Goal: Task Accomplishment & Management: Use online tool/utility

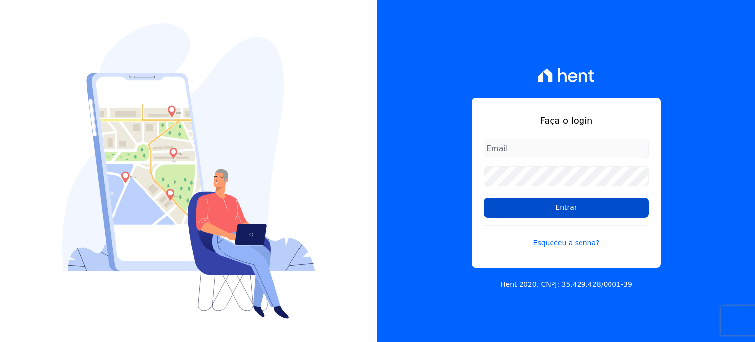
type input "rafaeloliveira@construtoravitale.com.br"
click at [580, 204] on input "Entrar" at bounding box center [566, 208] width 165 height 20
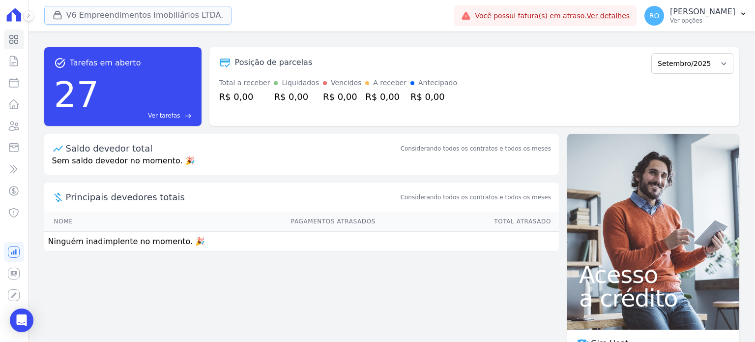
click at [132, 18] on button "V6 Empreendimentos Imobiliários LTDA." at bounding box center [138, 15] width 188 height 19
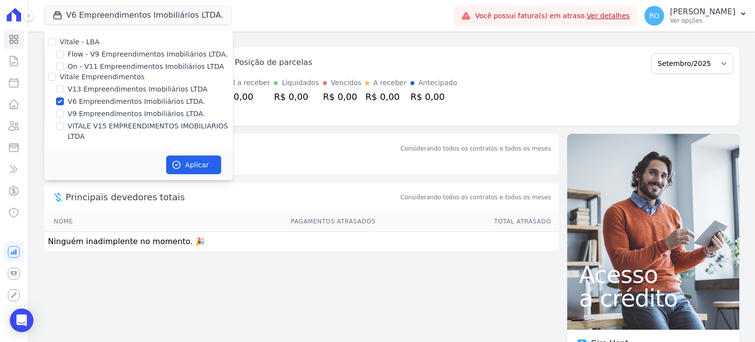
click at [95, 88] on label "V13 Empreendimentos Imobiliários LTDA" at bounding box center [138, 89] width 140 height 10
click at [64, 88] on input "V13 Empreendimentos Imobiliários LTDA" at bounding box center [60, 89] width 8 height 8
checkbox input "true"
click at [84, 103] on label "V6 Empreendimentos Imobiliários LTDA." at bounding box center [137, 101] width 138 height 10
click at [64, 103] on input "V6 Empreendimentos Imobiliários LTDA." at bounding box center [60, 101] width 8 height 8
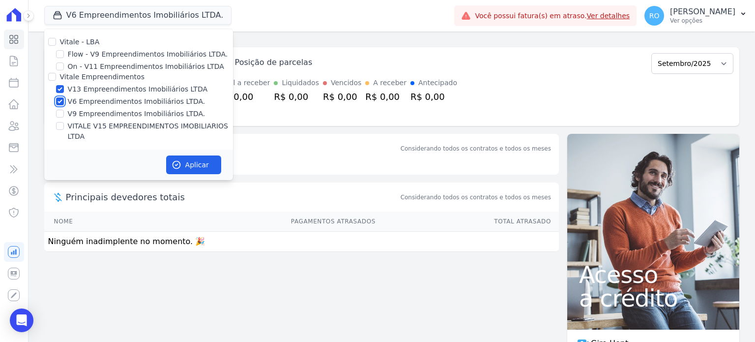
checkbox input "false"
click at [86, 121] on label "VITALE V15 EMPREENDIMENTOS IMOBILIARIOS LTDA" at bounding box center [150, 131] width 165 height 21
click at [64, 122] on input "VITALE V15 EMPREENDIMENTOS IMOBILIARIOS LTDA" at bounding box center [60, 126] width 8 height 8
click at [86, 122] on label "VITALE V15 EMPREENDIMENTOS IMOBILIARIOS LTDA" at bounding box center [150, 131] width 165 height 21
click at [64, 122] on input "VITALE V15 EMPREENDIMENTOS IMOBILIARIOS LTDA" at bounding box center [60, 126] width 8 height 8
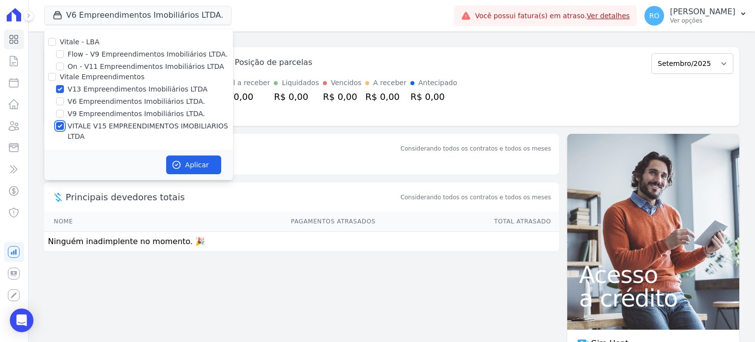
checkbox input "false"
click at [181, 155] on button "Aplicar" at bounding box center [193, 164] width 55 height 19
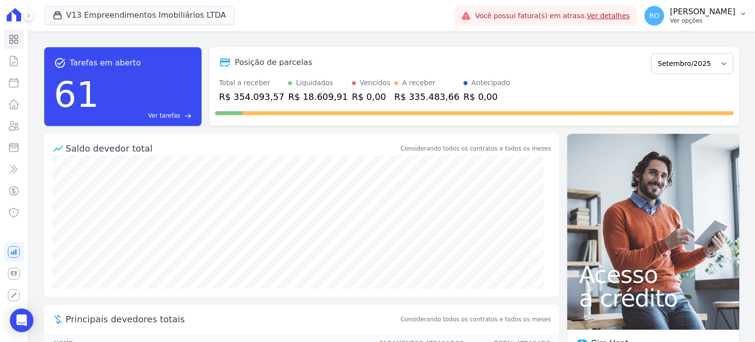
click at [687, 16] on p "[PERSON_NAME]" at bounding box center [702, 12] width 65 height 10
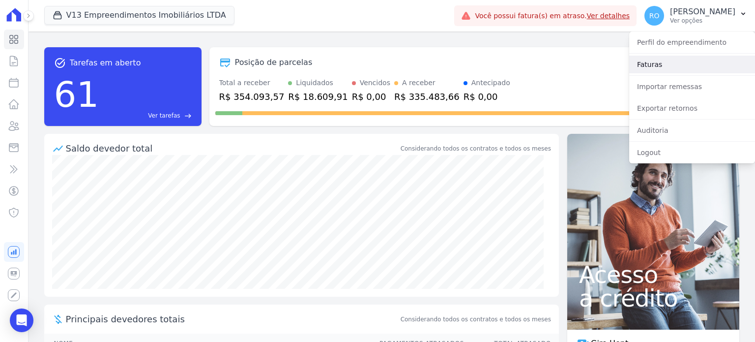
click at [659, 60] on link "Faturas" at bounding box center [692, 65] width 126 height 18
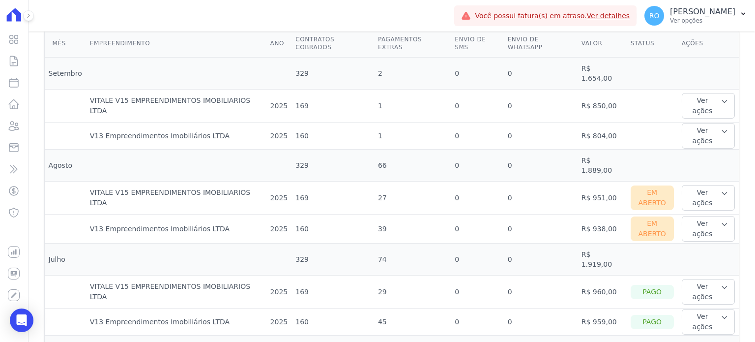
scroll to position [295, 0]
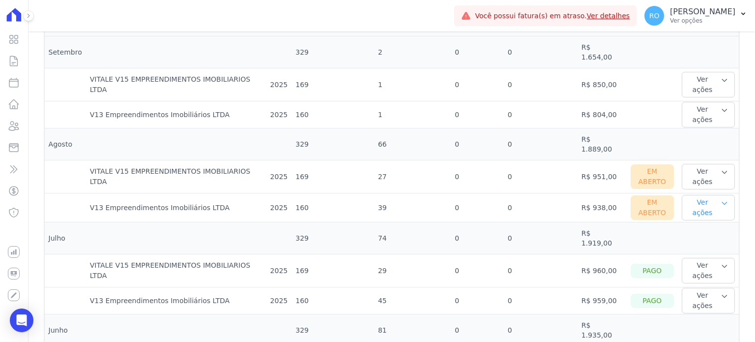
click at [708, 195] on button "Ver ações" at bounding box center [708, 208] width 53 height 26
click at [703, 235] on link "Ver boleto" at bounding box center [722, 240] width 73 height 10
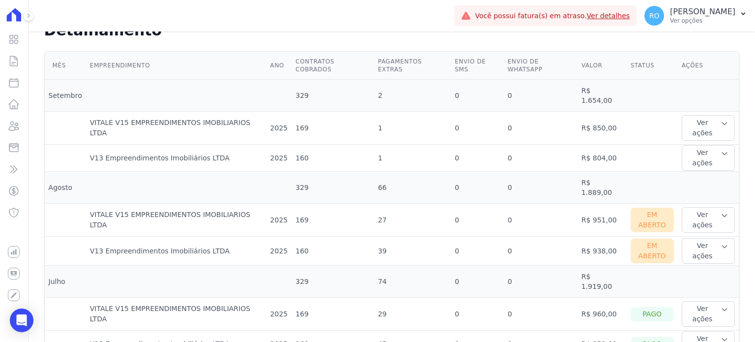
scroll to position [246, 0]
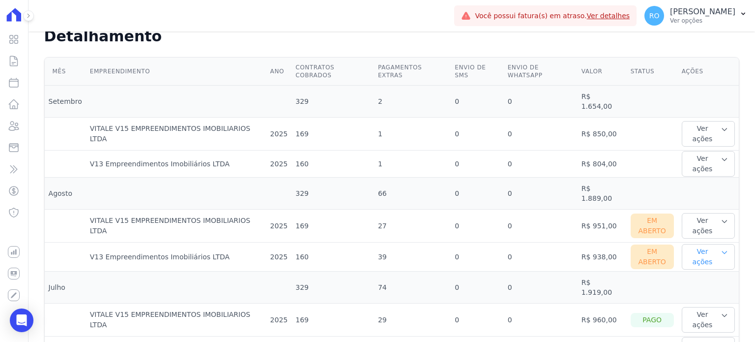
click at [691, 244] on button "Ver ações" at bounding box center [708, 257] width 53 height 26
click at [695, 296] on link "Nota fiscal eletrônica" at bounding box center [722, 301] width 73 height 10
click at [694, 213] on button "Ver ações" at bounding box center [708, 226] width 53 height 26
click at [691, 253] on link "Ver boleto" at bounding box center [722, 258] width 73 height 10
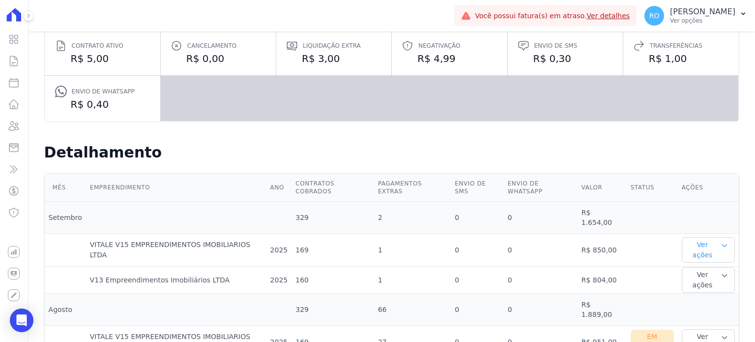
scroll to position [147, 0]
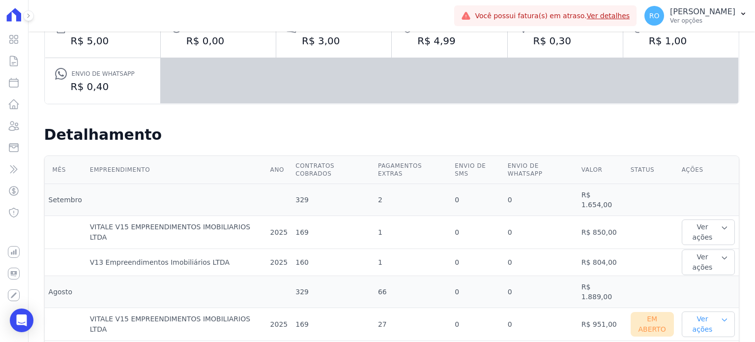
click at [721, 316] on icon "button" at bounding box center [725, 320] width 8 height 8
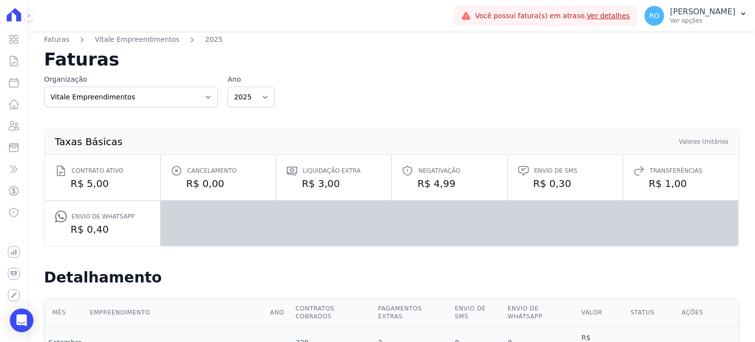
scroll to position [0, 0]
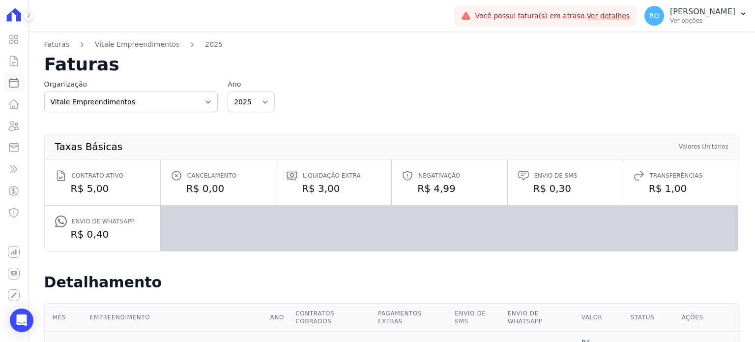
click at [12, 88] on icon at bounding box center [14, 83] width 12 height 12
select select
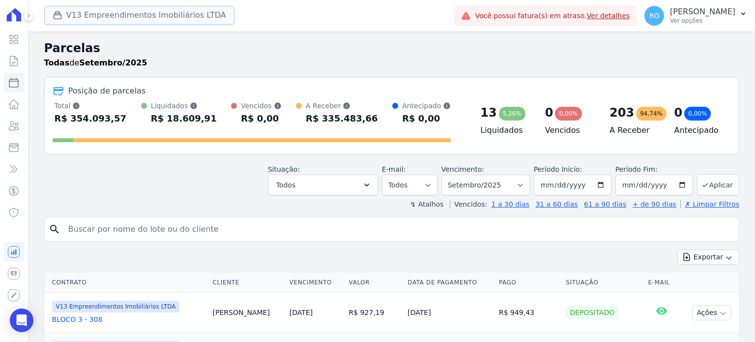
click at [129, 16] on button "V13 Empreendimentos Imobiliários LTDA" at bounding box center [139, 15] width 190 height 19
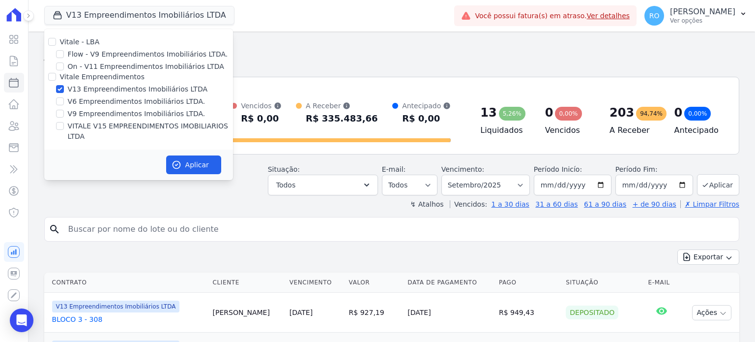
click at [119, 125] on label "VITALE V15 EMPREENDIMENTOS IMOBILIARIOS LTDA" at bounding box center [150, 131] width 165 height 21
click at [64, 125] on input "VITALE V15 EMPREENDIMENTOS IMOBILIARIOS LTDA" at bounding box center [60, 126] width 8 height 8
checkbox input "true"
click at [189, 159] on button "Aplicar" at bounding box center [193, 164] width 55 height 19
select select
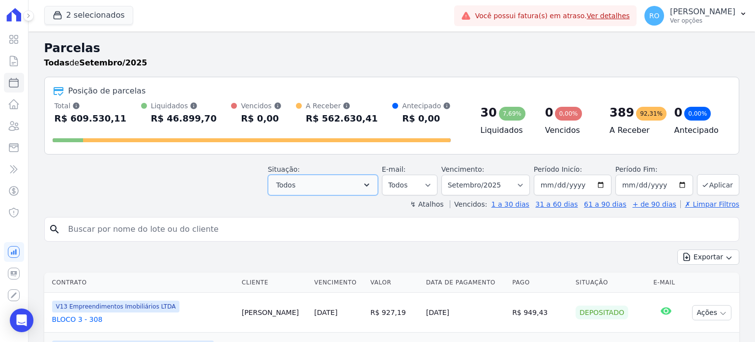
click at [359, 184] on button "Todos" at bounding box center [323, 185] width 110 height 21
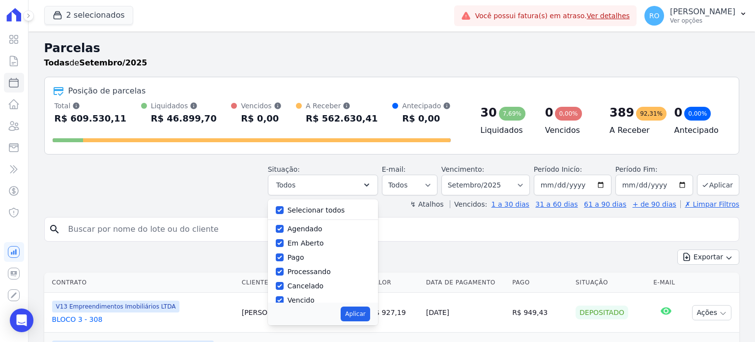
click at [325, 208] on label "Selecionar todos" at bounding box center [317, 210] width 58 height 8
click at [284, 208] on input "Selecionar todos" at bounding box center [280, 210] width 8 height 8
checkbox input "false"
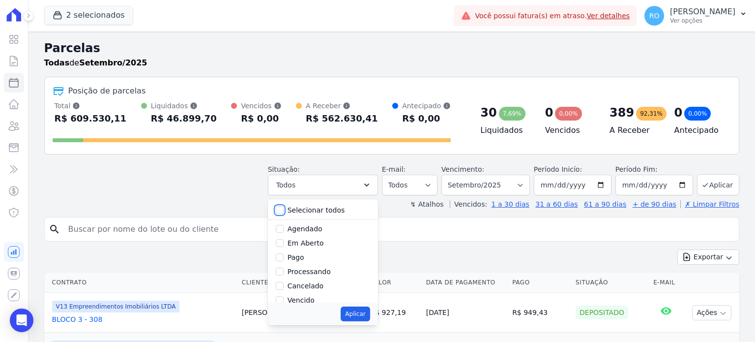
checkbox input "false"
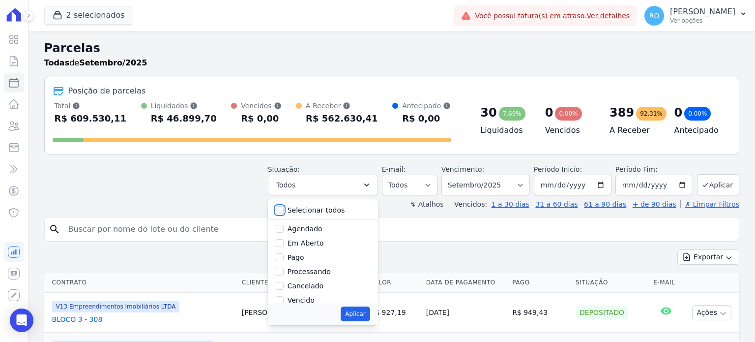
checkbox input "false"
click at [297, 255] on label "Pago" at bounding box center [296, 257] width 17 height 8
click at [284, 255] on input "Pago" at bounding box center [280, 257] width 8 height 8
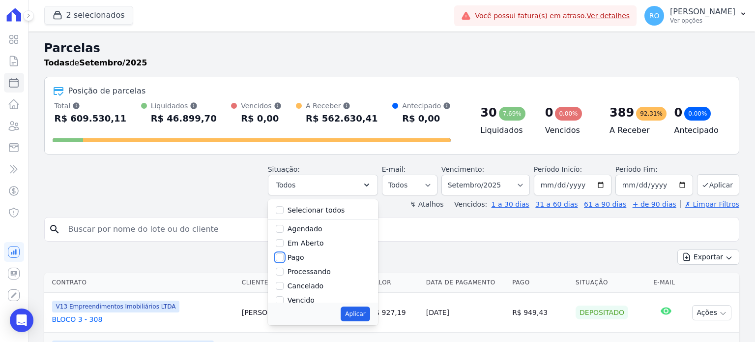
checkbox input "true"
click at [307, 261] on label "Transferindo" at bounding box center [309, 265] width 43 height 8
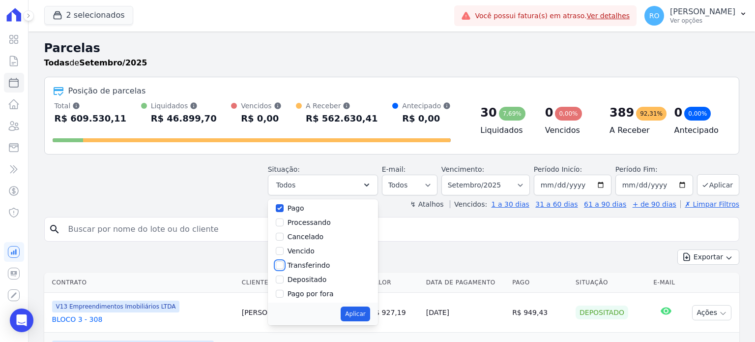
click at [284, 261] on input "Transferindo" at bounding box center [280, 265] width 8 height 8
checkbox input "true"
click at [312, 278] on label "Depositado" at bounding box center [307, 279] width 39 height 8
click at [284, 278] on input "Depositado" at bounding box center [280, 279] width 8 height 8
checkbox input "true"
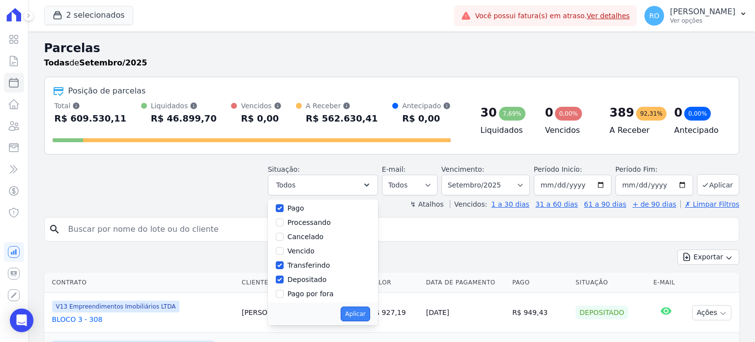
click at [362, 308] on button "Aplicar" at bounding box center [355, 313] width 29 height 15
select select "paid"
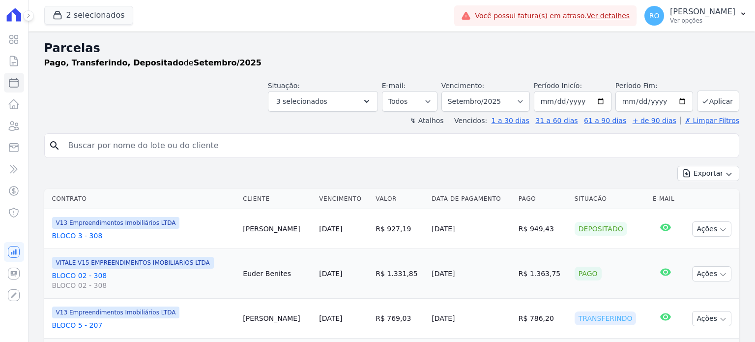
select select
click at [719, 102] on button "Aplicar" at bounding box center [718, 100] width 42 height 21
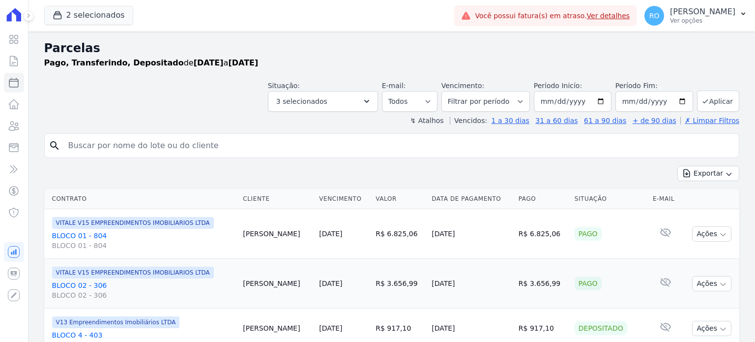
select select
click at [698, 175] on button "Exportar" at bounding box center [709, 173] width 62 height 15
click at [696, 214] on span "Exportar CSV" at bounding box center [707, 213] width 52 height 10
click at [696, 20] on p "Ver opções" at bounding box center [702, 21] width 65 height 8
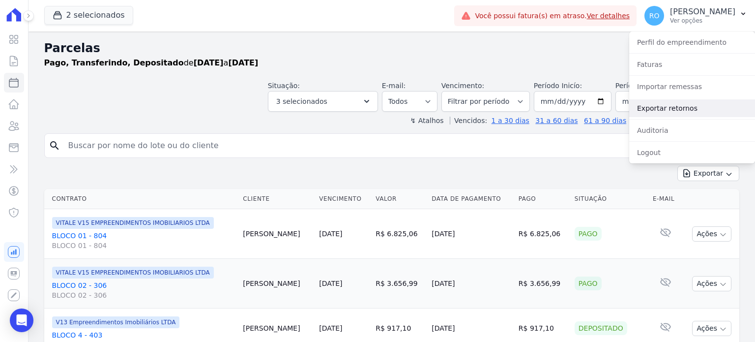
click at [656, 110] on link "Exportar retornos" at bounding box center [692, 108] width 126 height 18
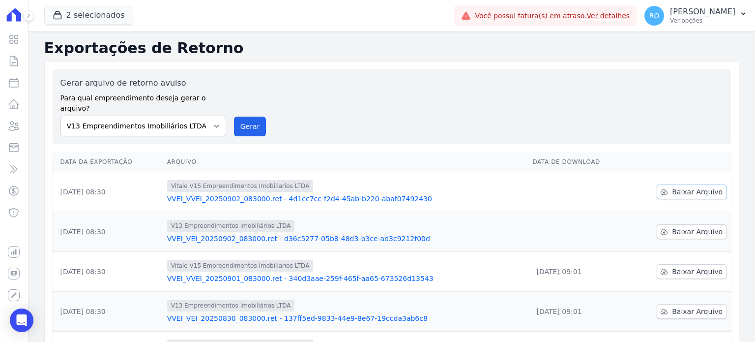
click at [697, 187] on span "Baixar Arquivo" at bounding box center [697, 192] width 51 height 10
click at [687, 227] on span "Baixar Arquivo" at bounding box center [697, 232] width 51 height 10
click at [242, 117] on button "Gerar" at bounding box center [250, 127] width 32 height 20
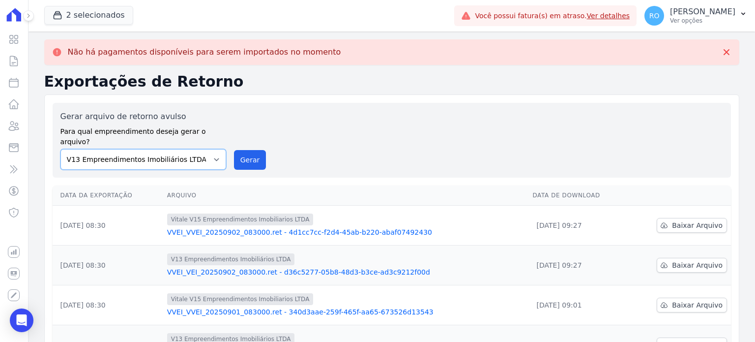
click at [210, 152] on select "Flow - V9 Empreendimentos Imobiliários LTDA. On - V11 Empreendimentos Imobiliár…" at bounding box center [143, 159] width 166 height 21
select select "43a01992-2921-4595-aa0d-28e05d992a61"
click at [60, 149] on select "Flow - V9 Empreendimentos Imobiliários LTDA. On - V11 Empreendimentos Imobiliár…" at bounding box center [143, 159] width 166 height 21
click at [251, 150] on button "Gerar" at bounding box center [250, 160] width 32 height 20
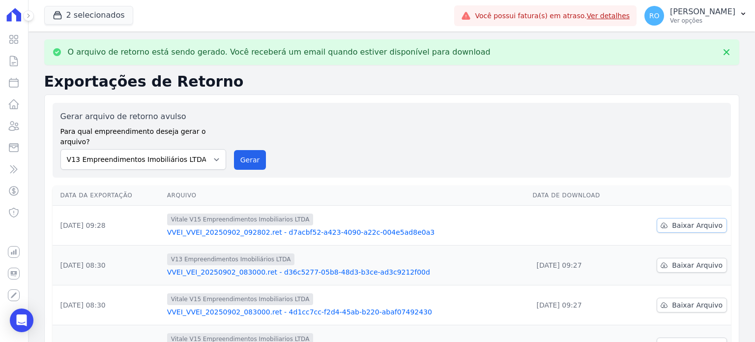
click at [666, 218] on link "Baixar Arquivo" at bounding box center [692, 225] width 70 height 15
